Goal: Task Accomplishment & Management: Manage account settings

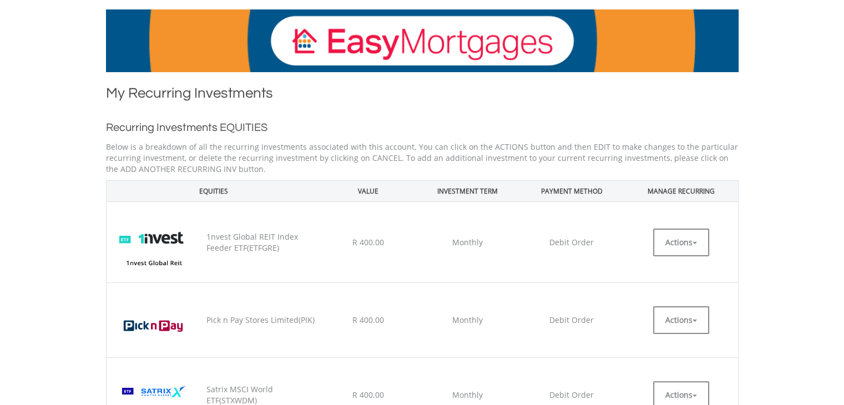
scroll to position [167, 0]
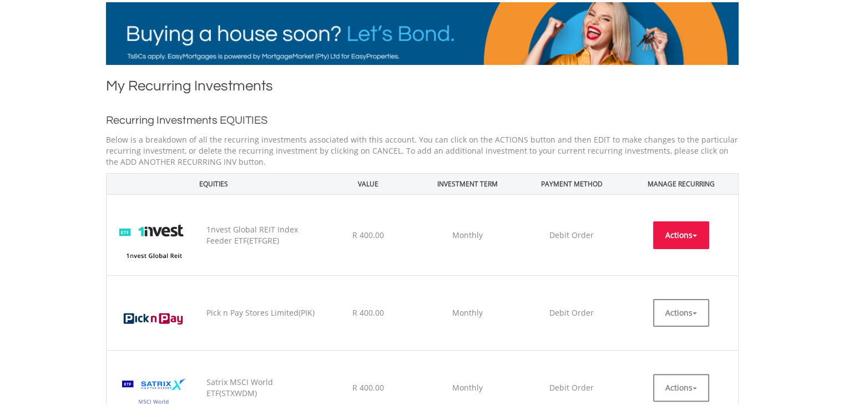
click at [680, 231] on button "Actions" at bounding box center [681, 235] width 56 height 28
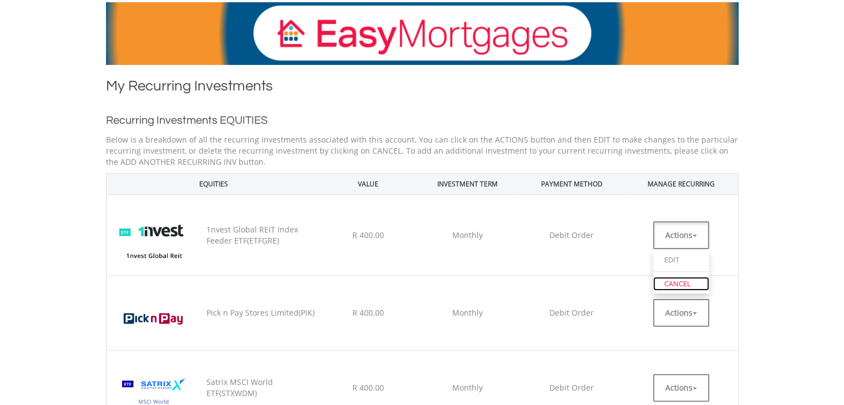
drag, startPoint x: 679, startPoint y: 280, endPoint x: 675, endPoint y: 276, distance: 5.9
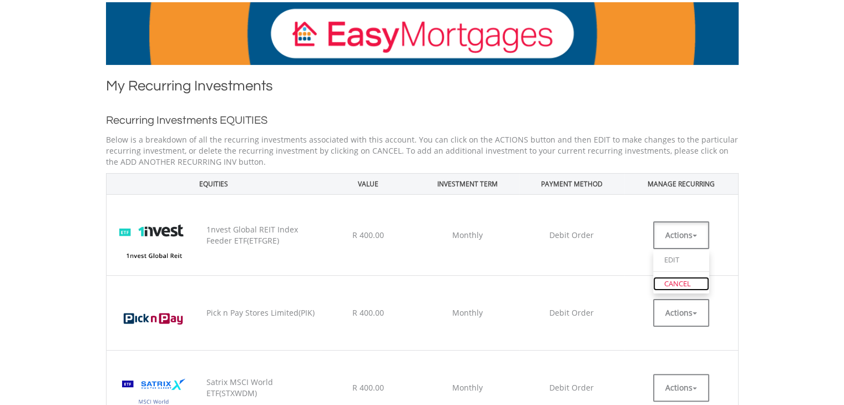
click at [679, 280] on link "CANCEL" at bounding box center [681, 284] width 56 height 14
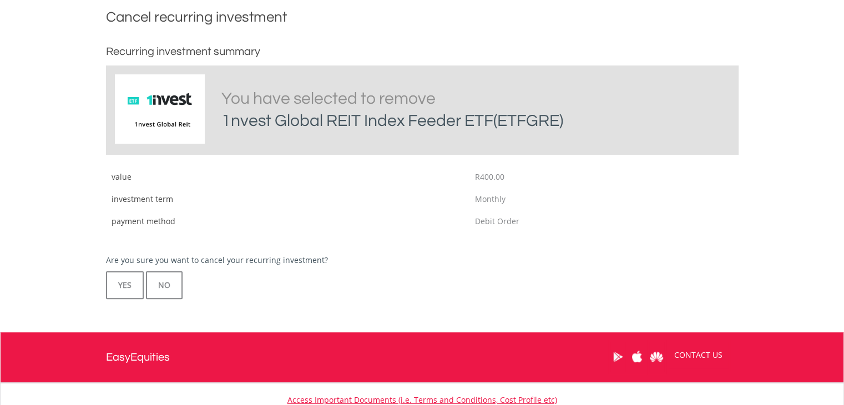
scroll to position [322, 0]
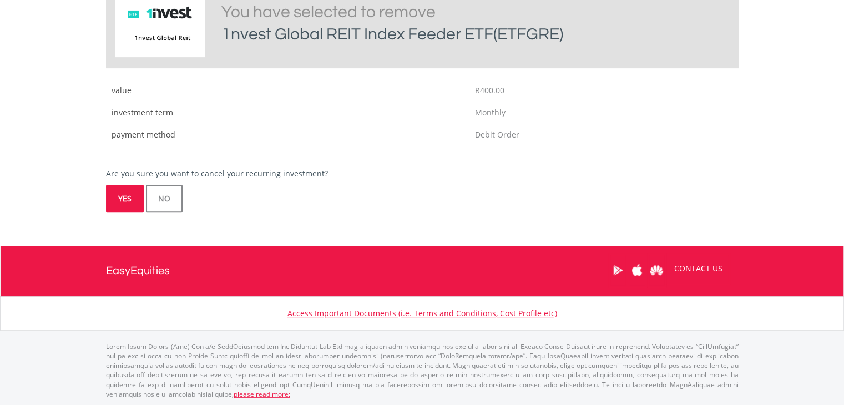
click at [130, 200] on button "YES" at bounding box center [125, 199] width 38 height 28
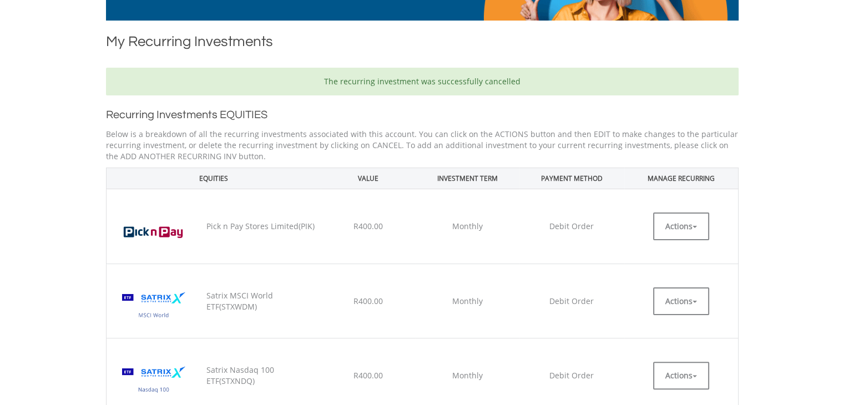
scroll to position [222, 0]
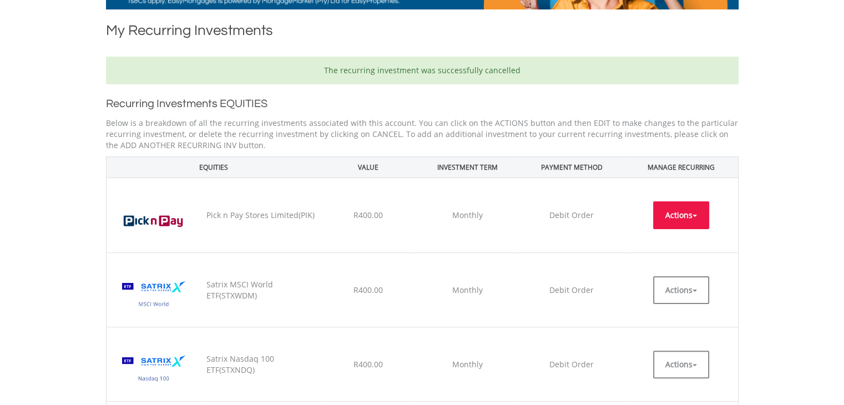
click at [678, 211] on button "Actions" at bounding box center [681, 215] width 56 height 28
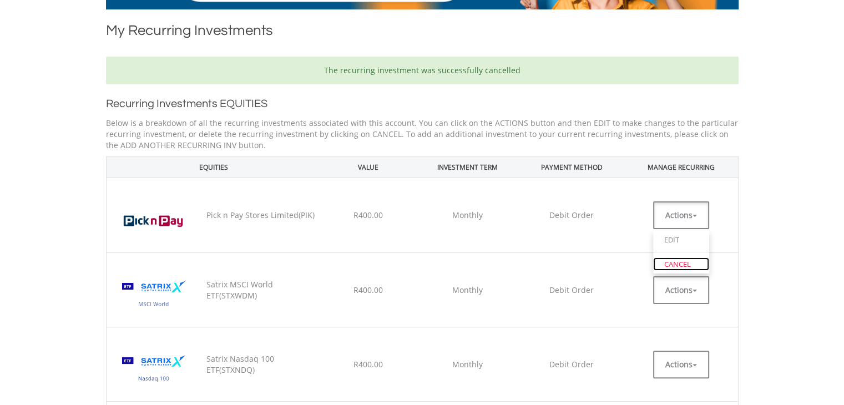
click at [671, 259] on link "CANCEL" at bounding box center [681, 265] width 56 height 14
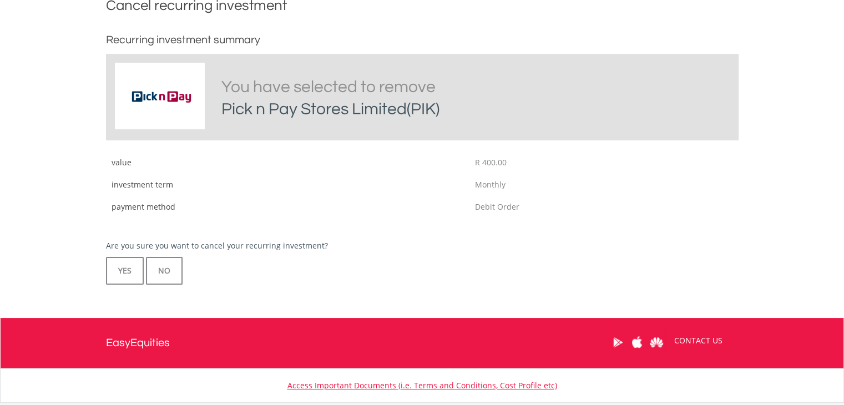
scroll to position [278, 0]
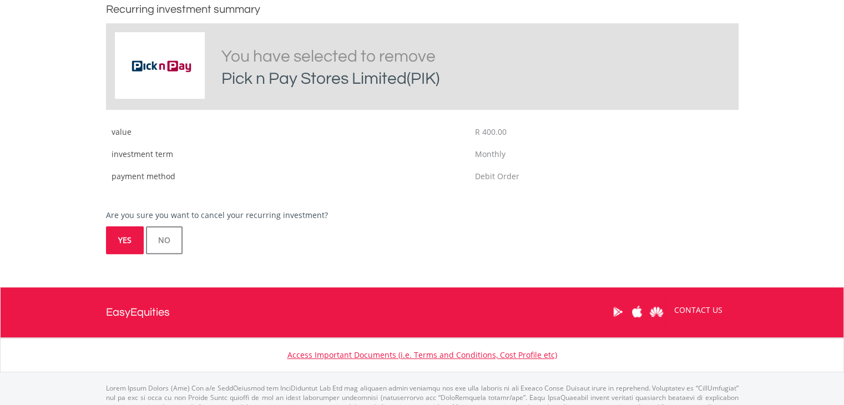
click at [125, 238] on button "YES" at bounding box center [125, 240] width 38 height 28
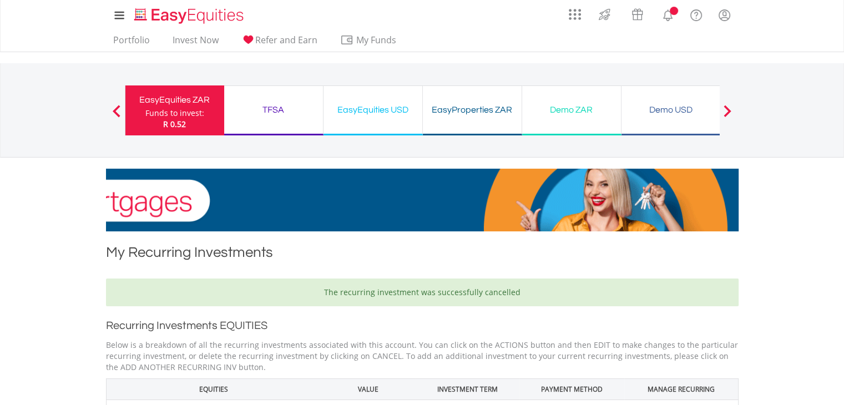
scroll to position [222, 0]
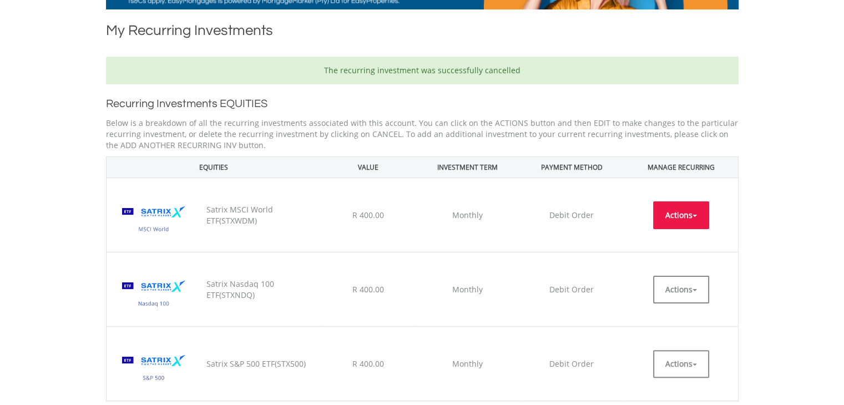
click at [679, 206] on button "Actions" at bounding box center [681, 215] width 56 height 28
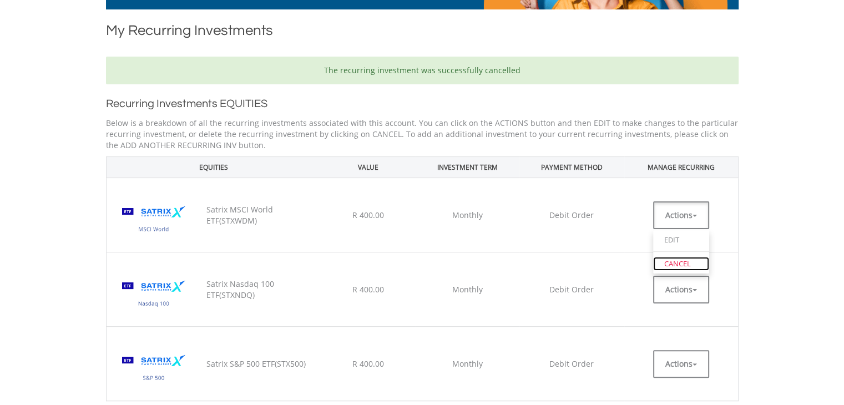
click at [674, 259] on link "CANCEL" at bounding box center [681, 264] width 56 height 14
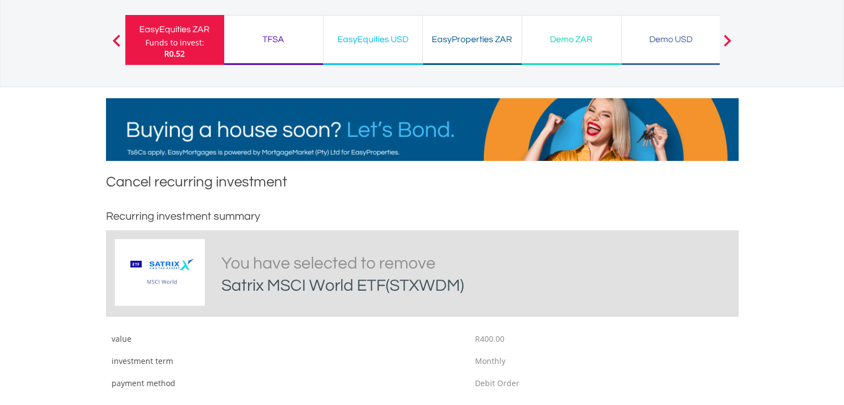
scroll to position [222, 0]
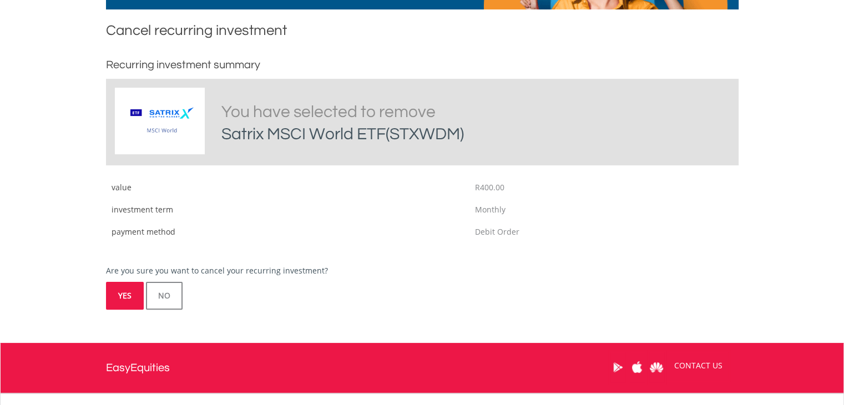
click at [133, 299] on button "YES" at bounding box center [125, 296] width 38 height 28
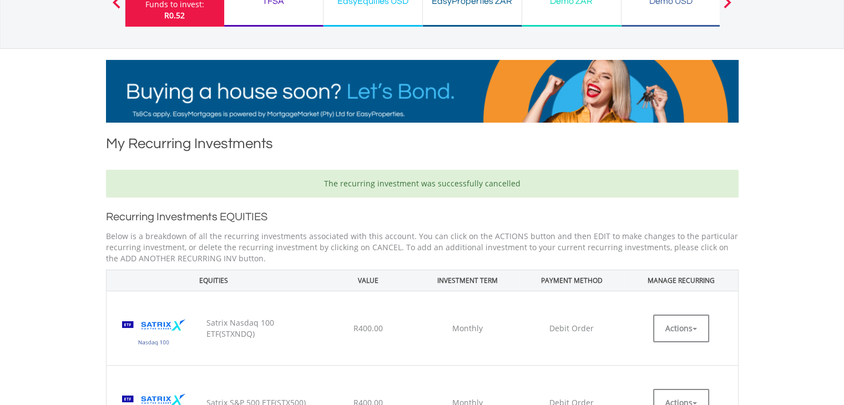
scroll to position [278, 0]
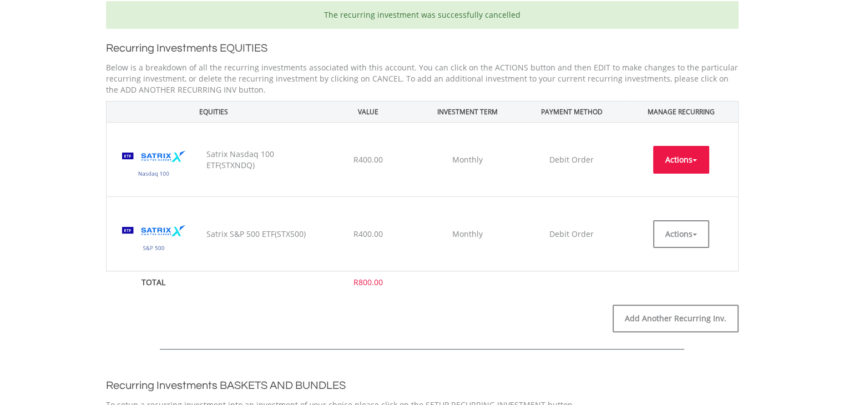
click at [664, 160] on button "Actions" at bounding box center [681, 160] width 56 height 28
click at [673, 211] on link "CANCEL" at bounding box center [681, 208] width 56 height 14
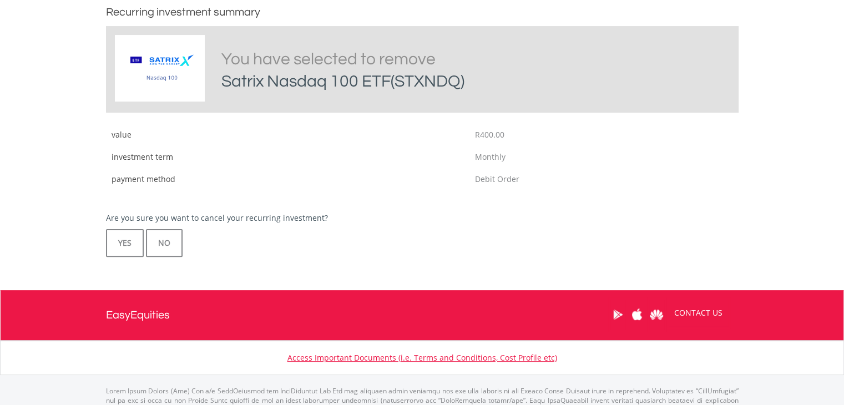
scroll to position [278, 0]
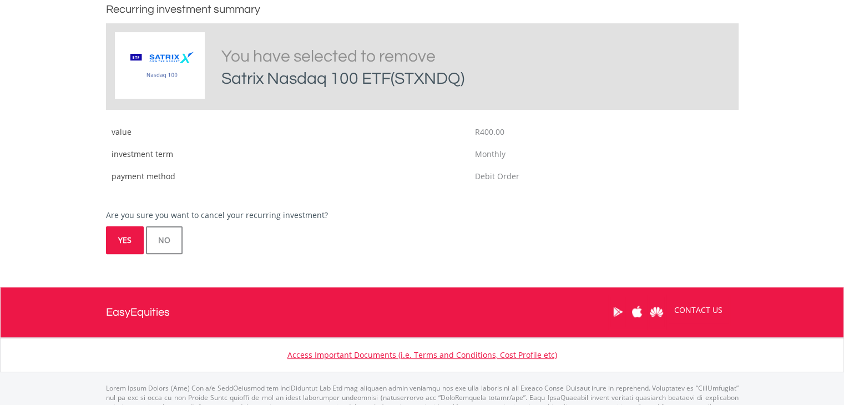
click at [117, 239] on button "YES" at bounding box center [125, 240] width 38 height 28
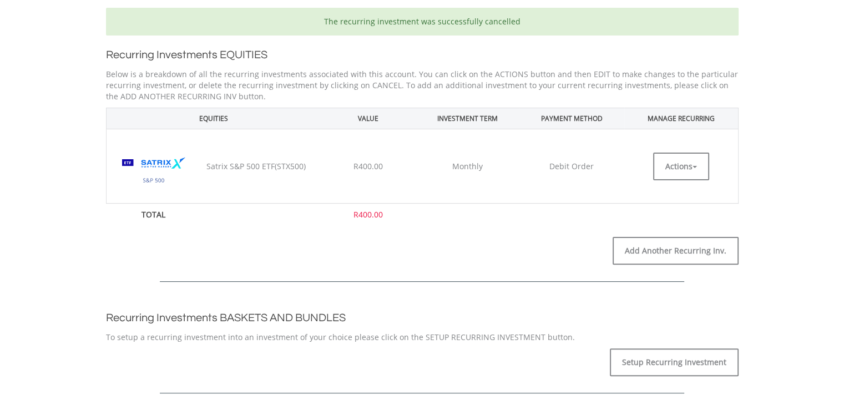
scroll to position [278, 0]
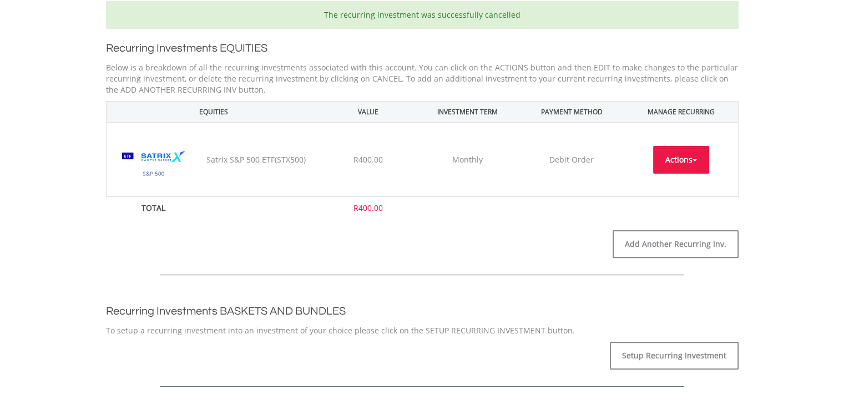
click at [687, 150] on button "Actions" at bounding box center [681, 160] width 56 height 28
click at [674, 207] on link "CANCEL" at bounding box center [681, 208] width 56 height 14
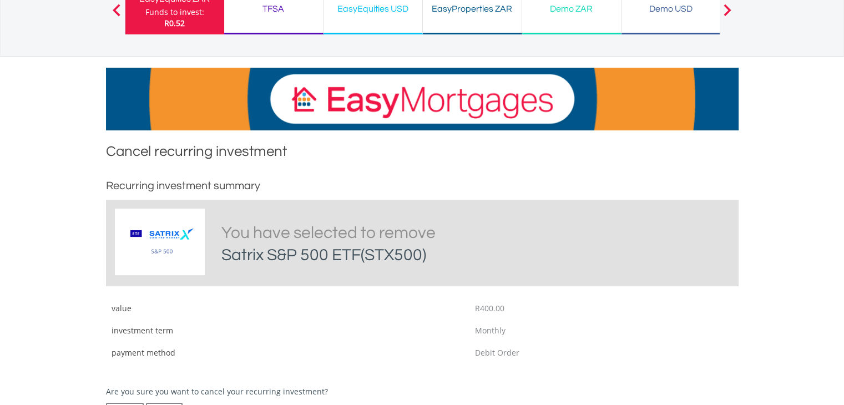
scroll to position [167, 0]
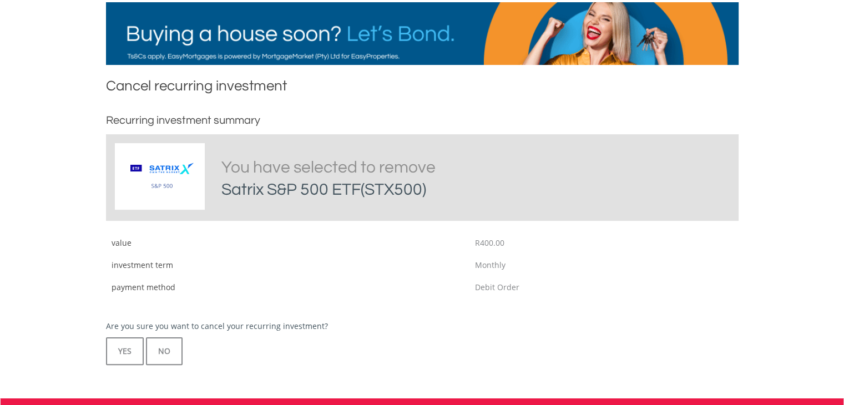
click at [122, 368] on div "Cancel recurring investment Recurring investment summary Satrix S&P 500 ETF(STX…" at bounding box center [422, 226] width 649 height 300
click at [122, 353] on button "YES" at bounding box center [125, 351] width 38 height 28
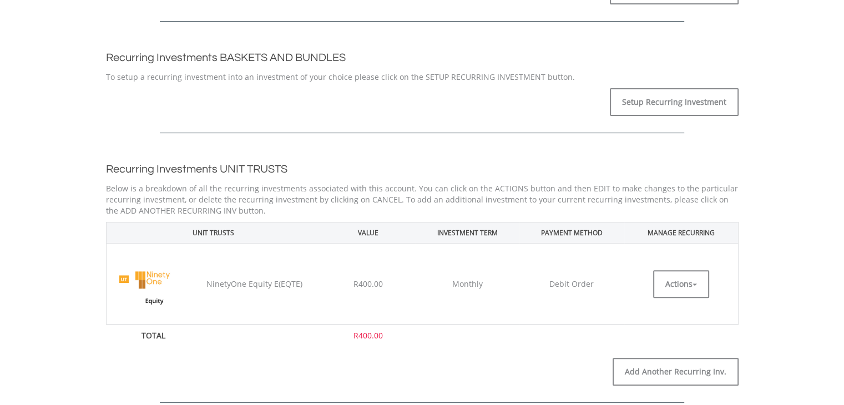
scroll to position [444, 0]
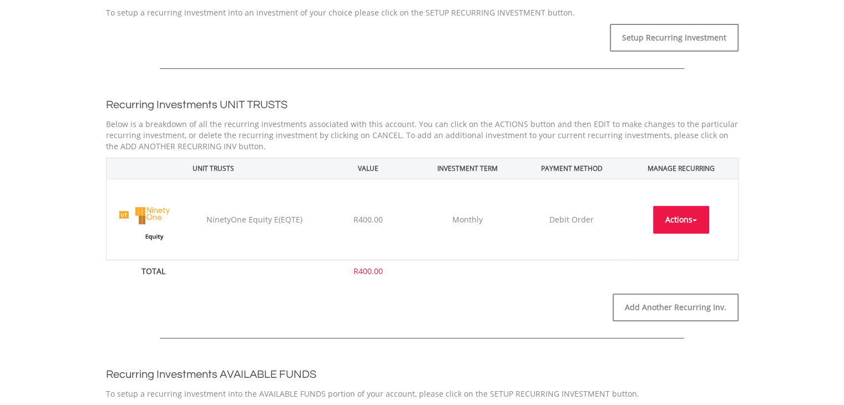
click at [681, 218] on button "Actions" at bounding box center [681, 220] width 56 height 28
click at [672, 267] on link "CANCEL" at bounding box center [681, 268] width 56 height 14
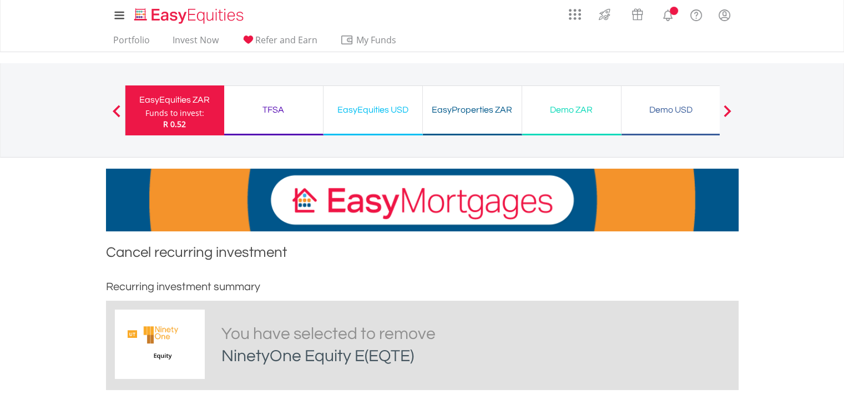
scroll to position [322, 0]
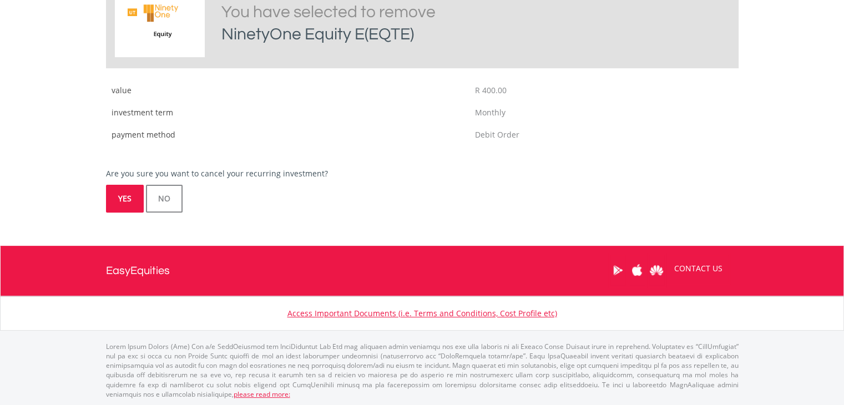
click at [128, 200] on button "YES" at bounding box center [125, 199] width 38 height 28
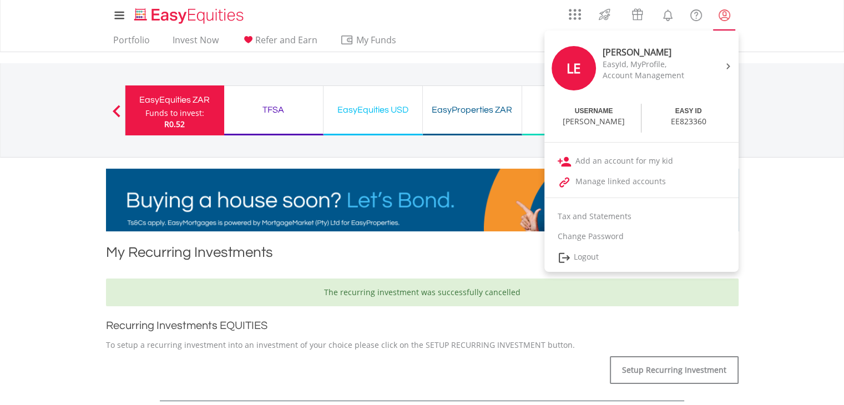
click at [723, 17] on lord-icon "My Profile" at bounding box center [725, 15] width 14 height 14
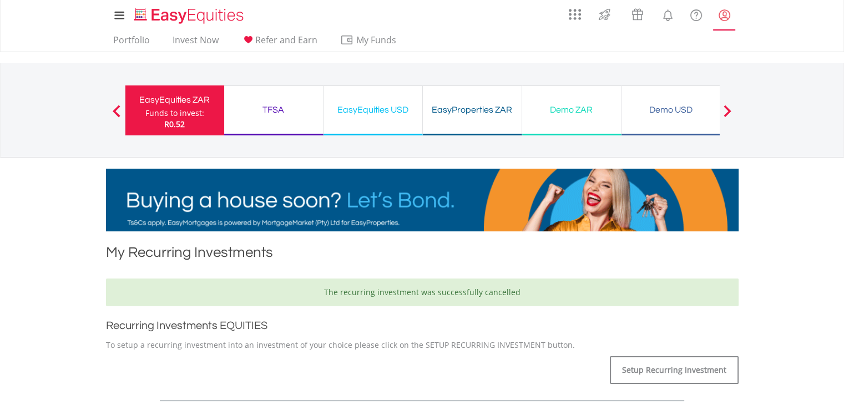
click at [723, 17] on lord-icon "My Profile" at bounding box center [725, 15] width 14 height 14
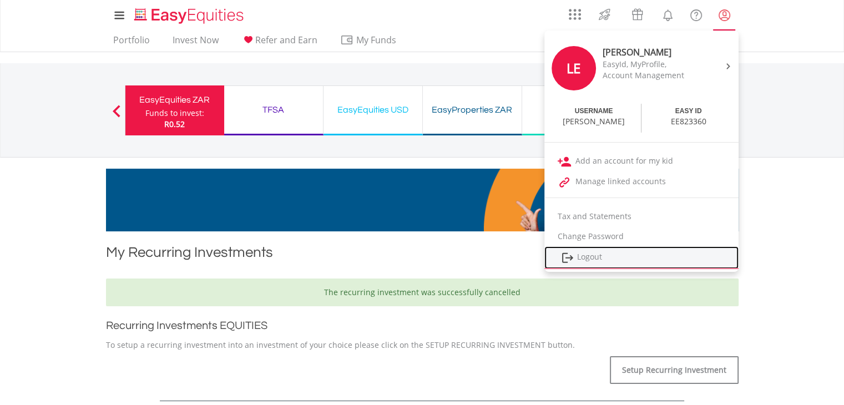
click at [592, 256] on link "Logout" at bounding box center [642, 257] width 194 height 23
